Goal: Information Seeking & Learning: Learn about a topic

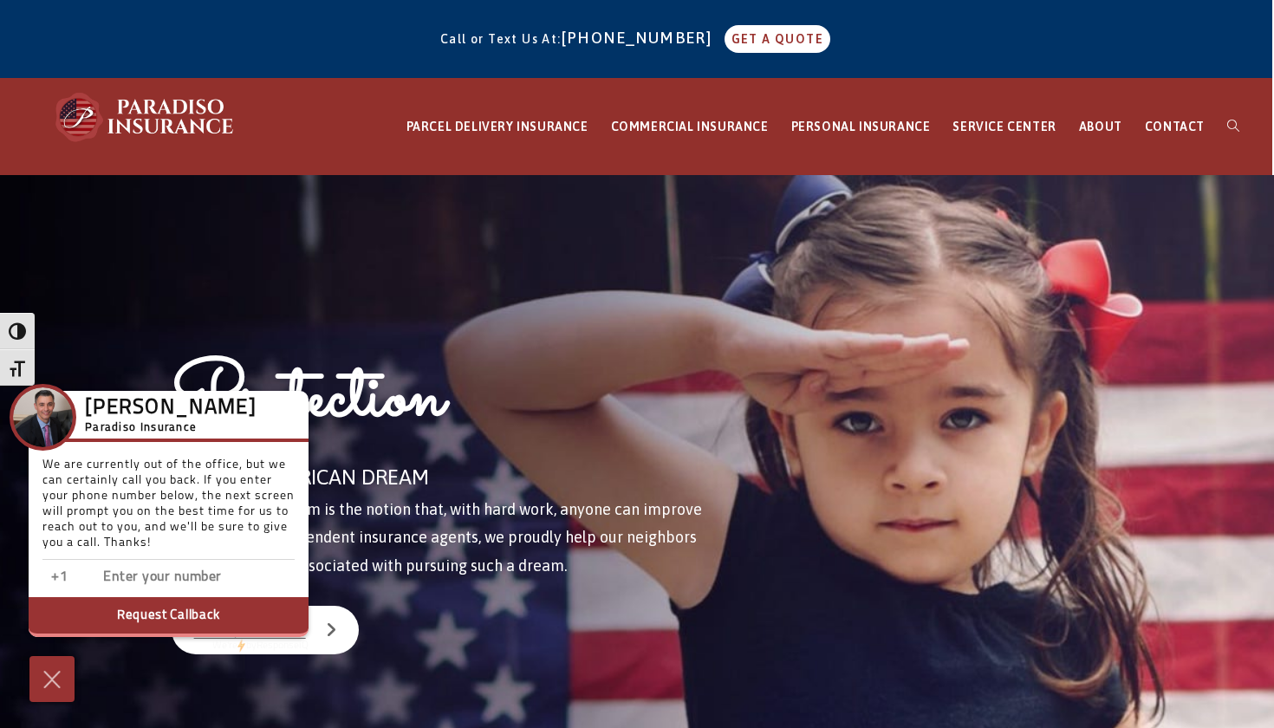
scroll to position [0, 2]
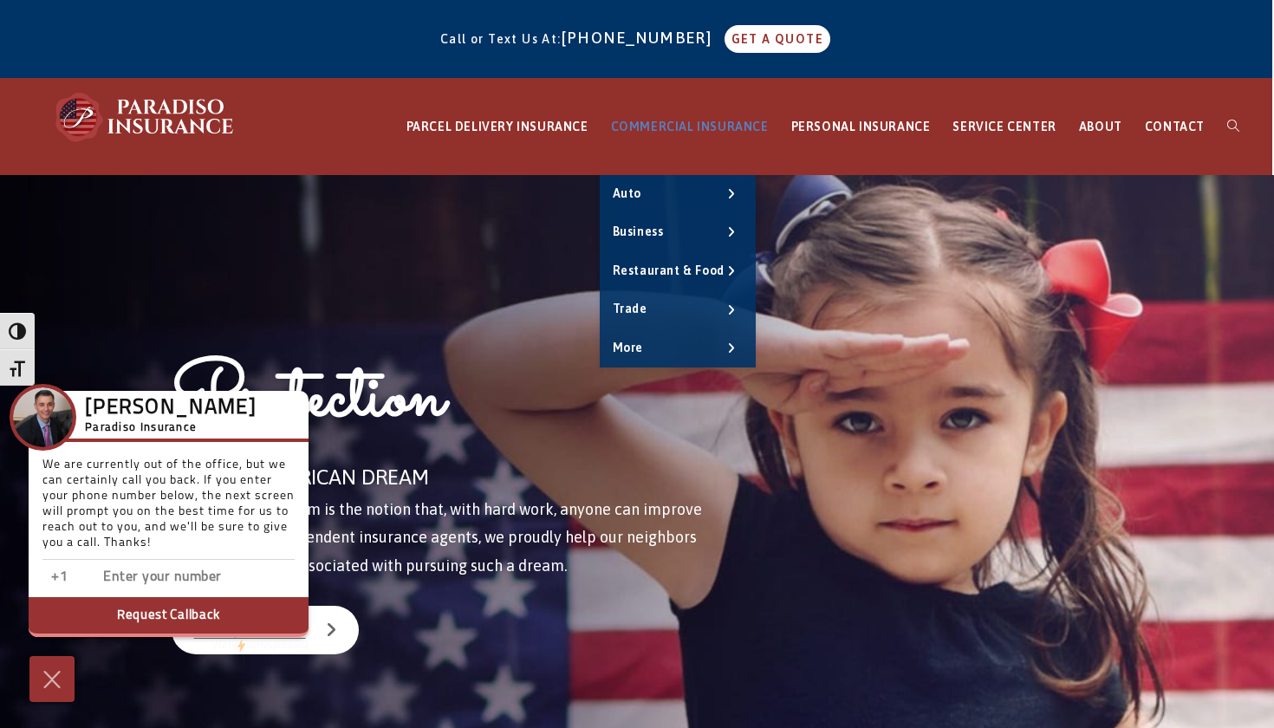
click at [736, 123] on span "COMMERCIAL INSURANCE" at bounding box center [690, 127] width 158 height 14
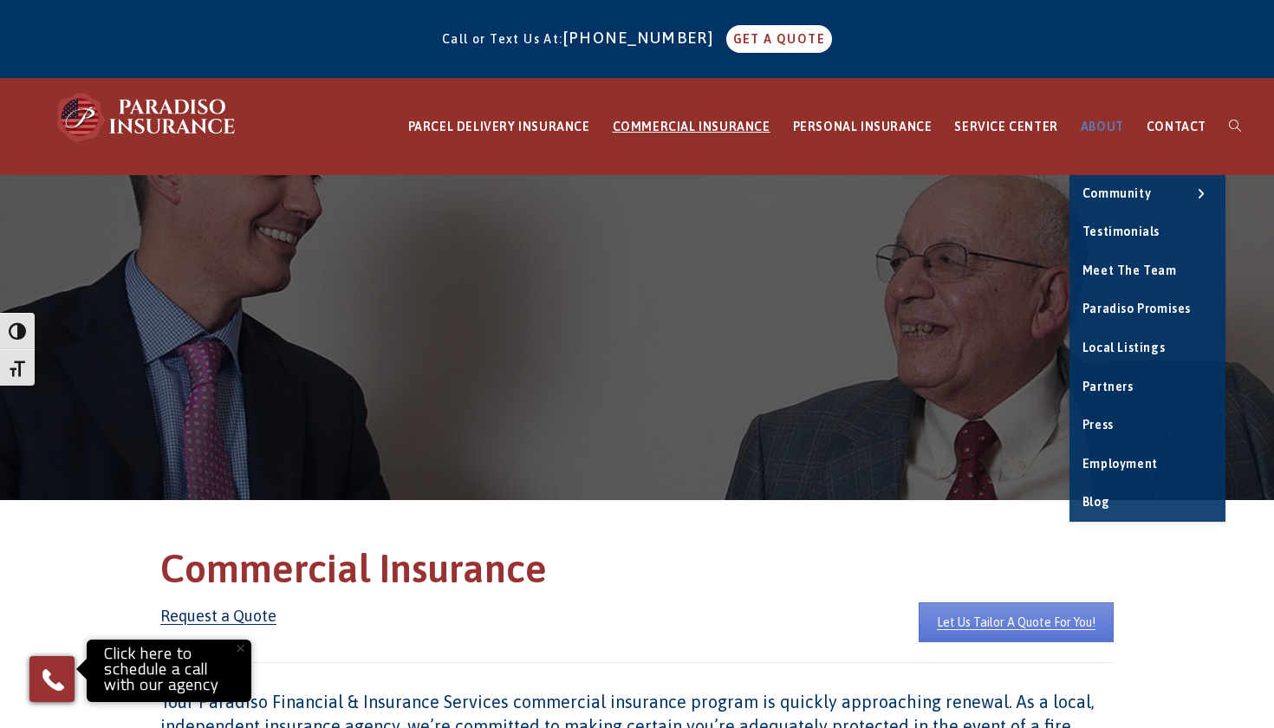
click at [1103, 127] on span "ABOUT" at bounding box center [1101, 127] width 43 height 14
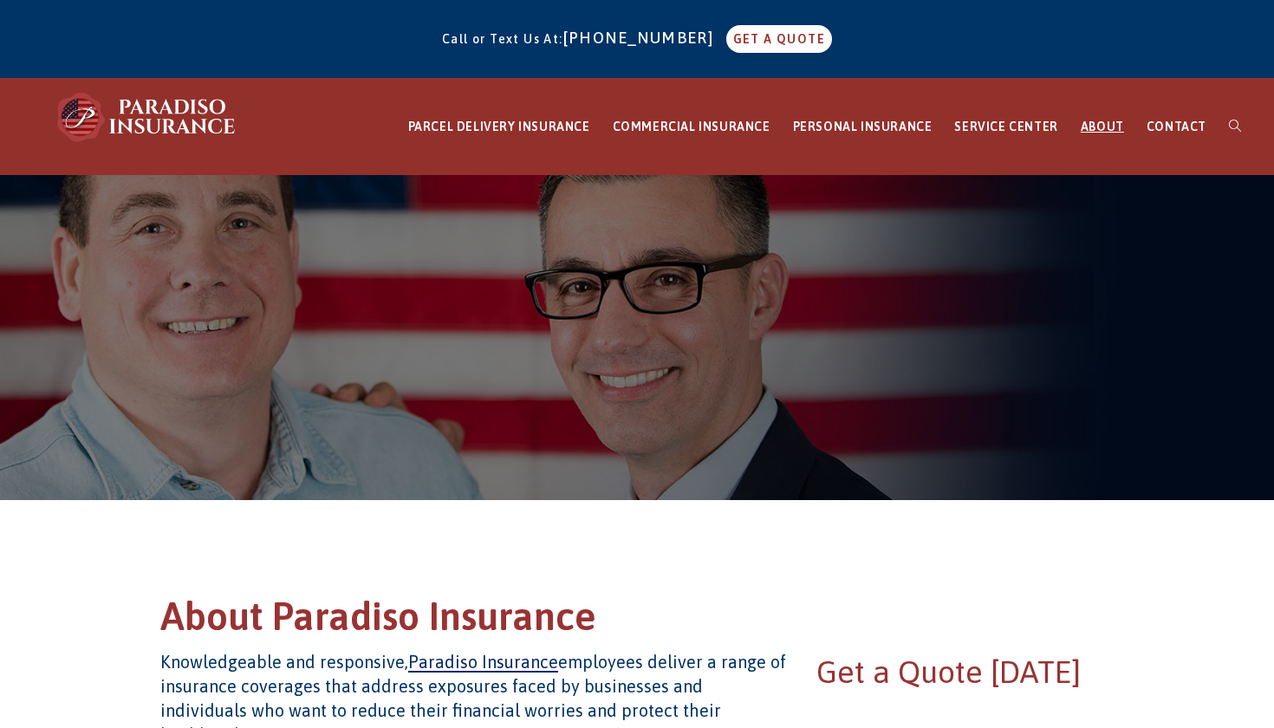
click at [1103, 129] on span "ABOUT" at bounding box center [1101, 127] width 43 height 14
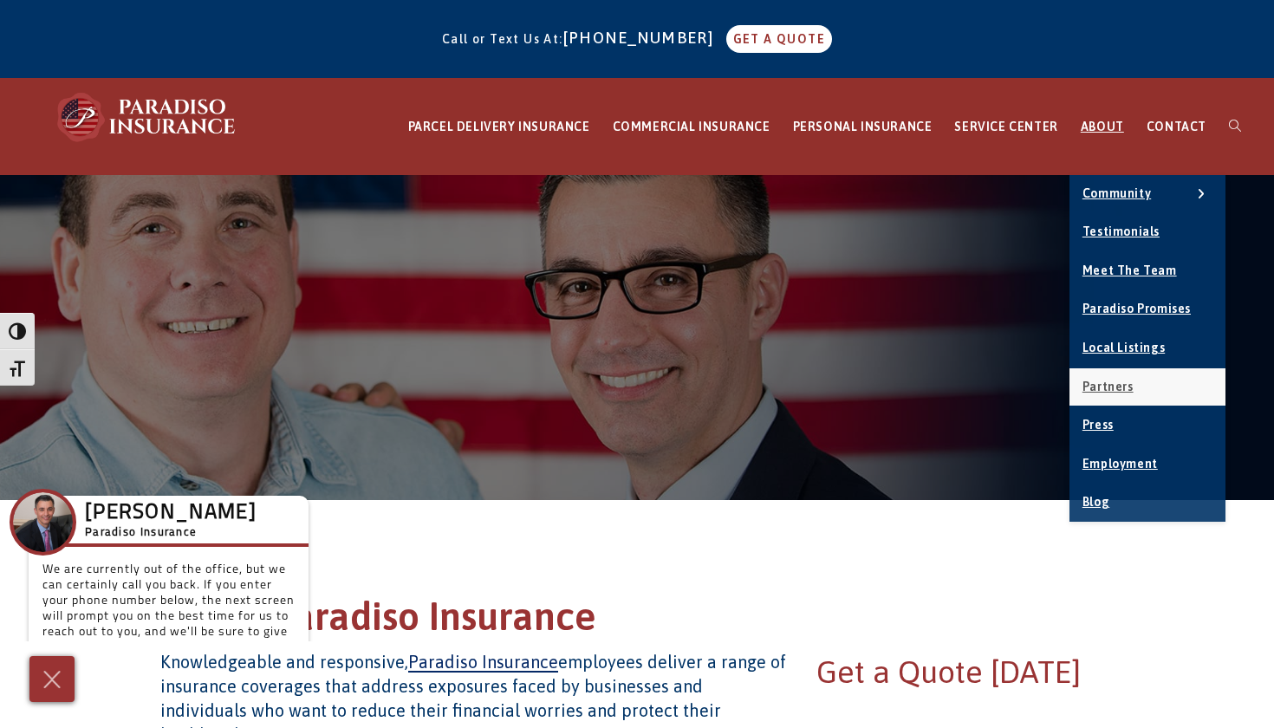
click at [1126, 383] on span "Partners" at bounding box center [1107, 387] width 51 height 14
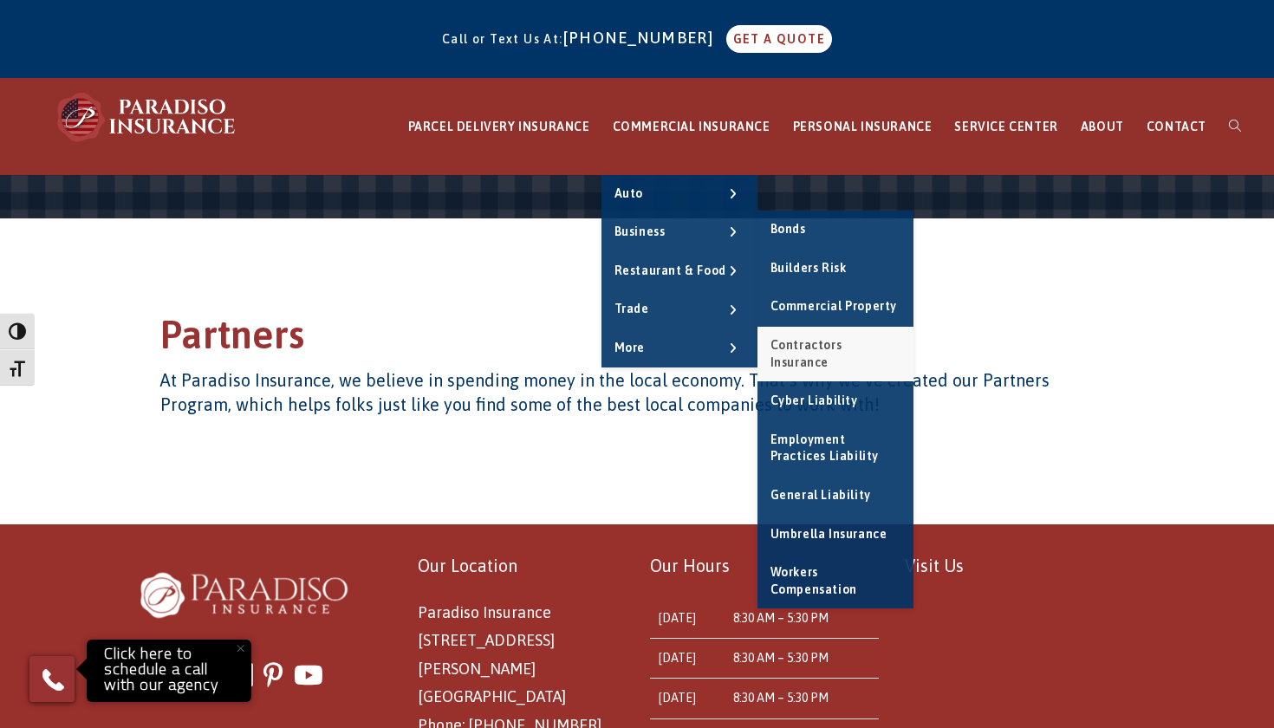
click at [842, 345] on span "Contractors Insurance" at bounding box center [806, 353] width 72 height 31
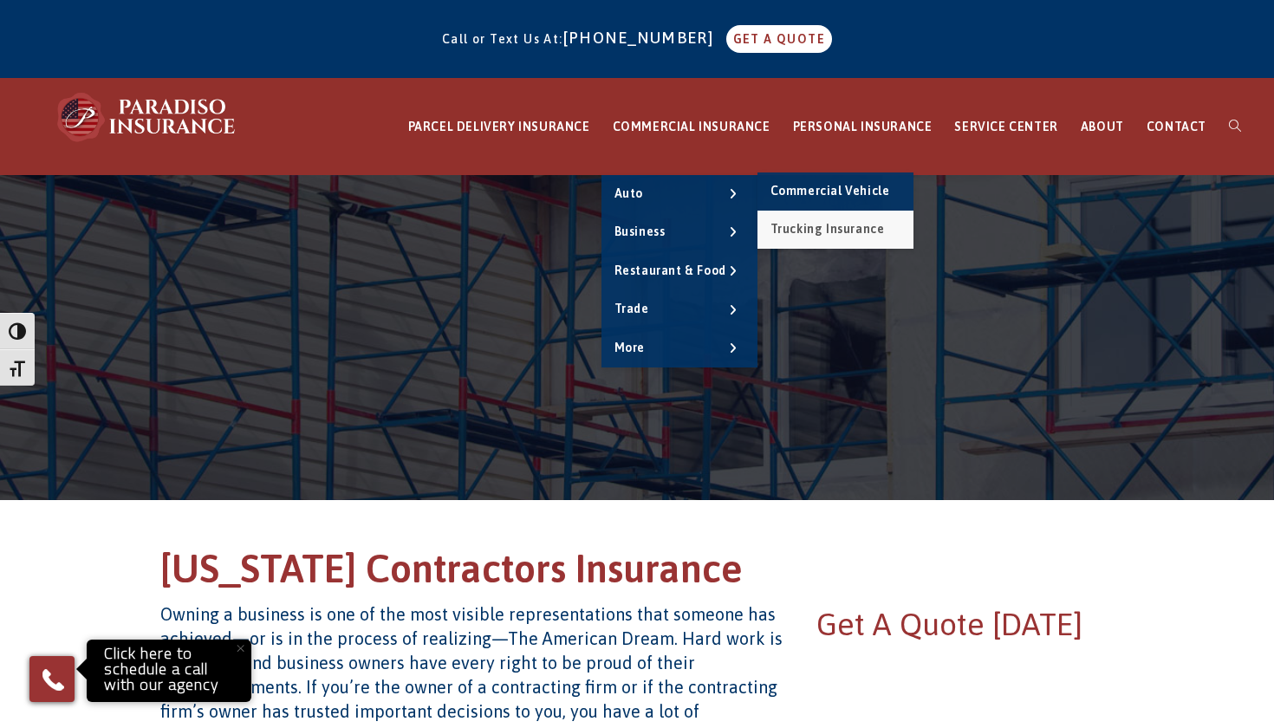
click at [866, 229] on span "Trucking Insurance" at bounding box center [827, 229] width 114 height 14
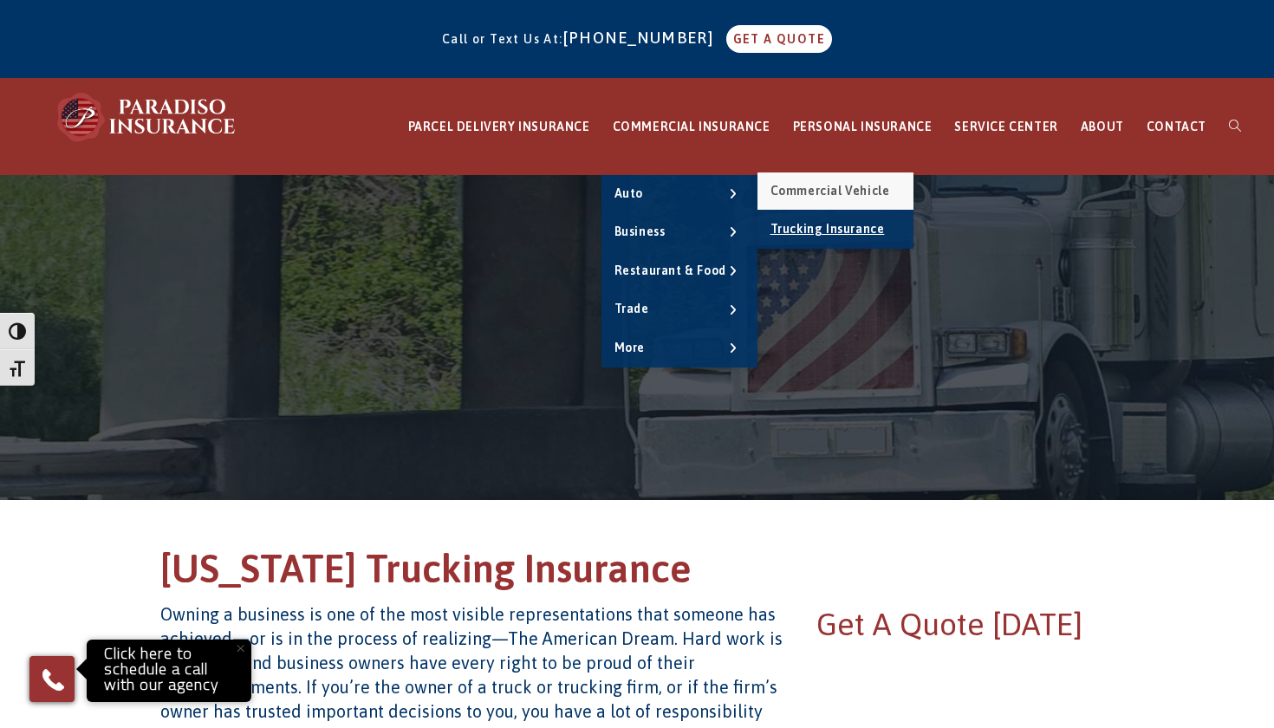
click at [864, 188] on span "Commercial Vehicle" at bounding box center [830, 191] width 120 height 14
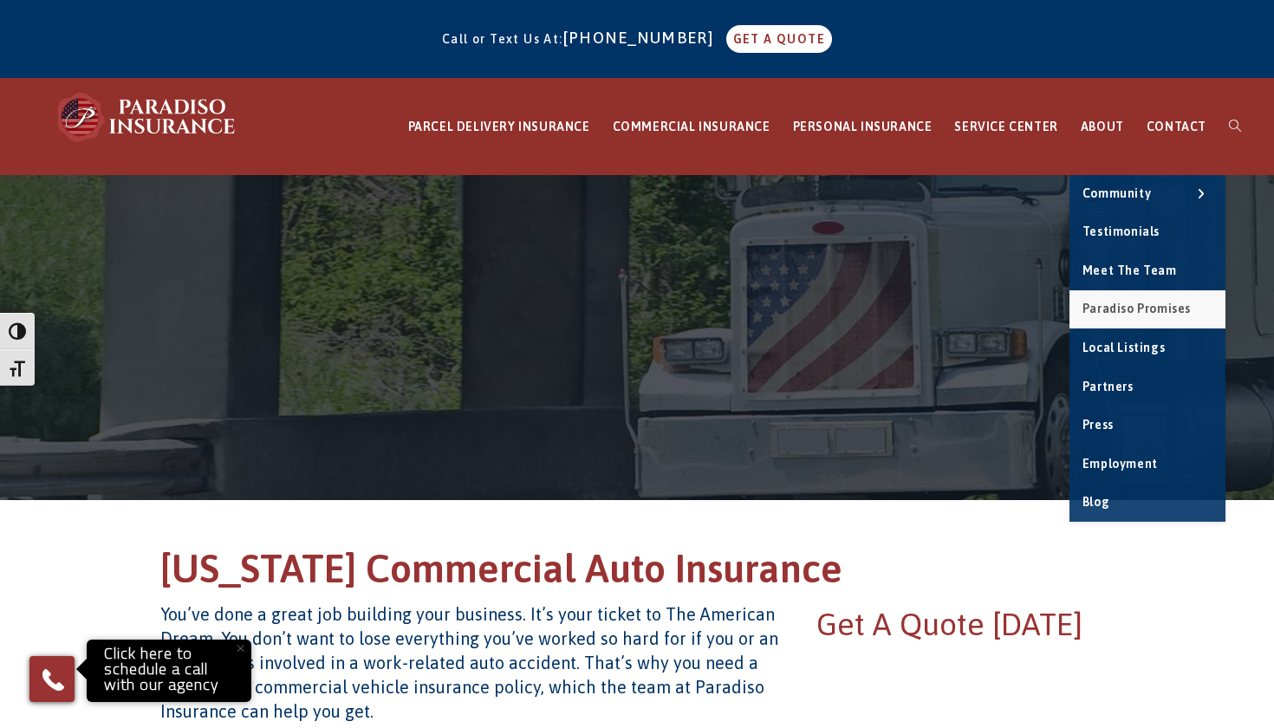
click at [1163, 309] on span "Paradiso Promises" at bounding box center [1136, 309] width 108 height 14
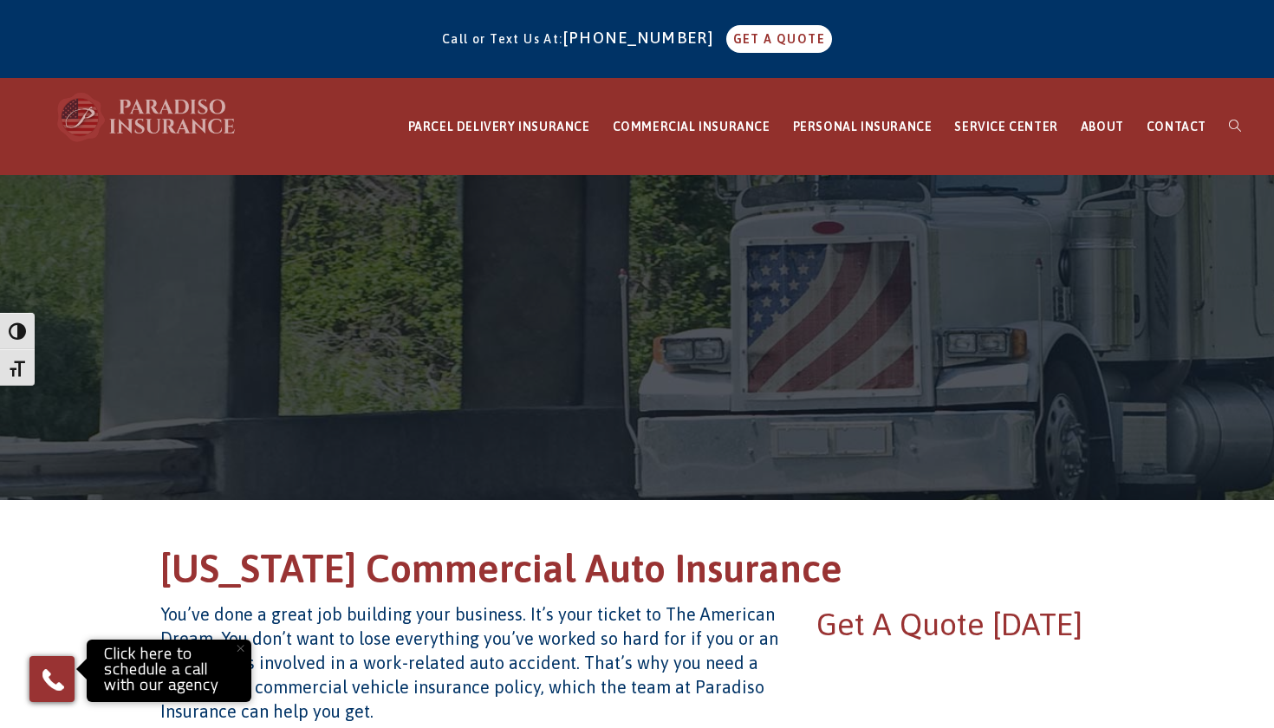
click at [186, 123] on img at bounding box center [147, 117] width 191 height 52
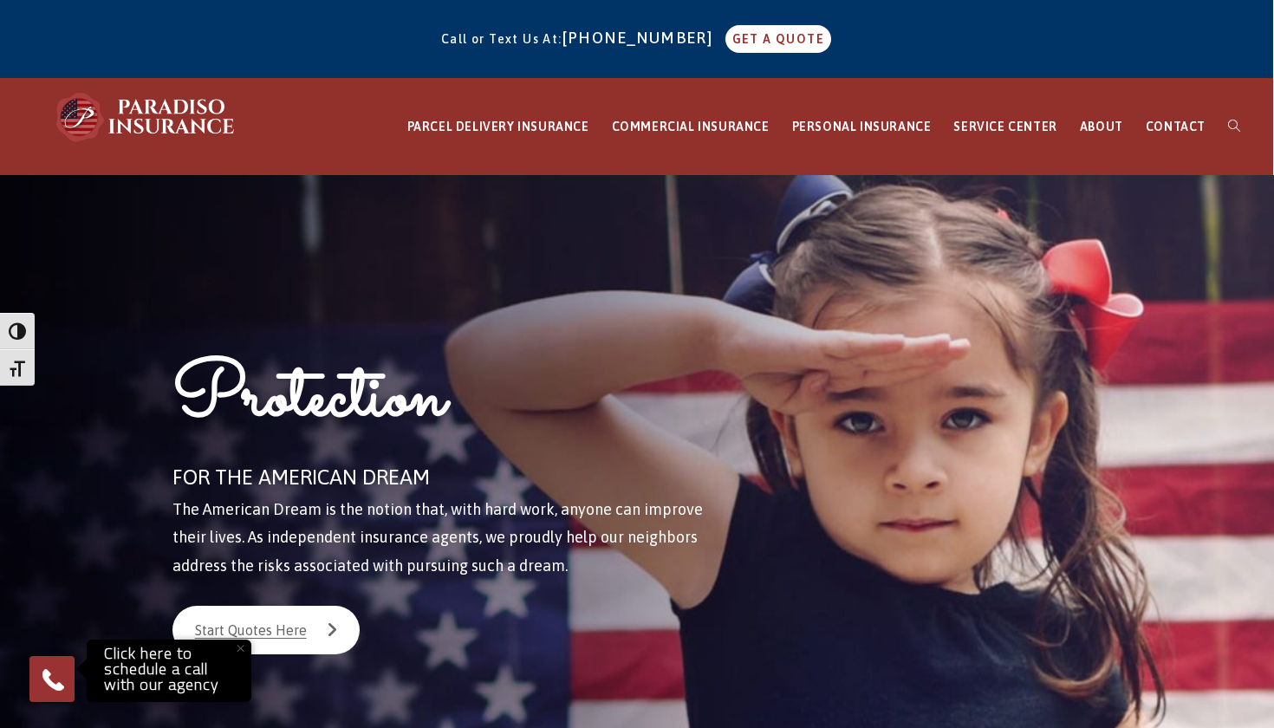
scroll to position [0, 1]
